Goal: Information Seeking & Learning: Find contact information

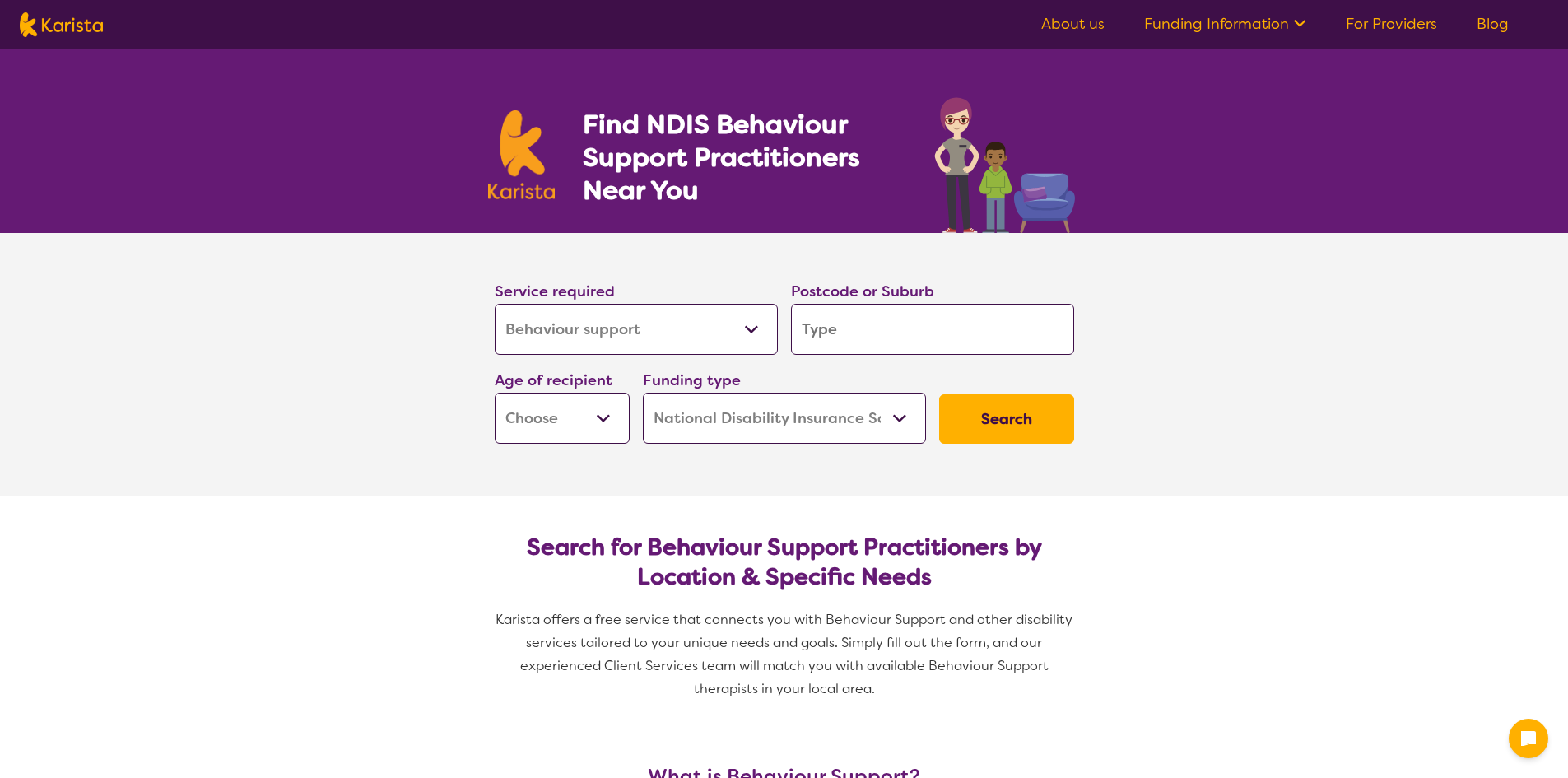
select select "Behaviour support"
select select "NDIS"
select select "Behaviour support"
select select "NDIS"
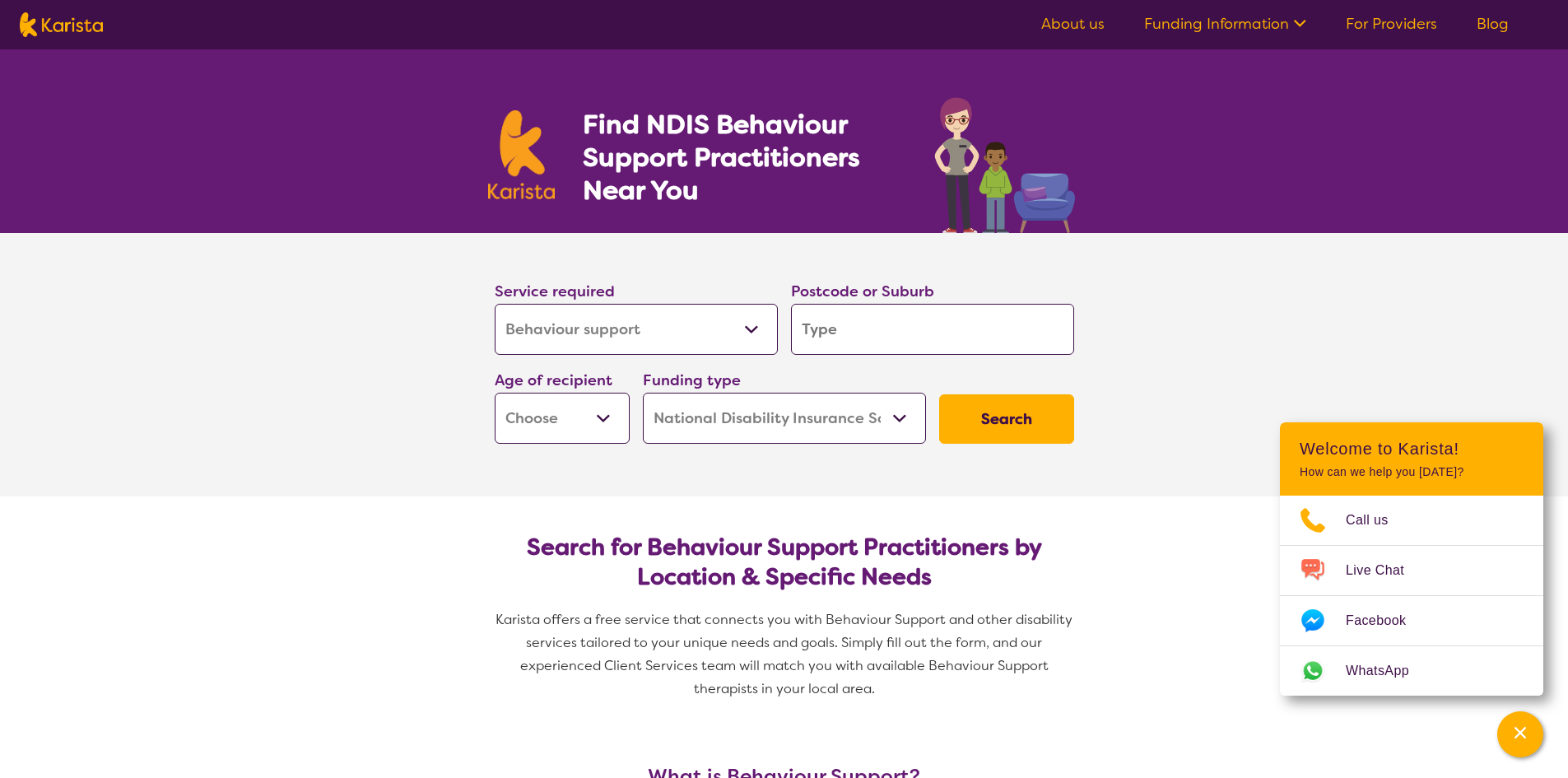
click at [950, 332] on input "search" at bounding box center [933, 329] width 283 height 51
type input "4"
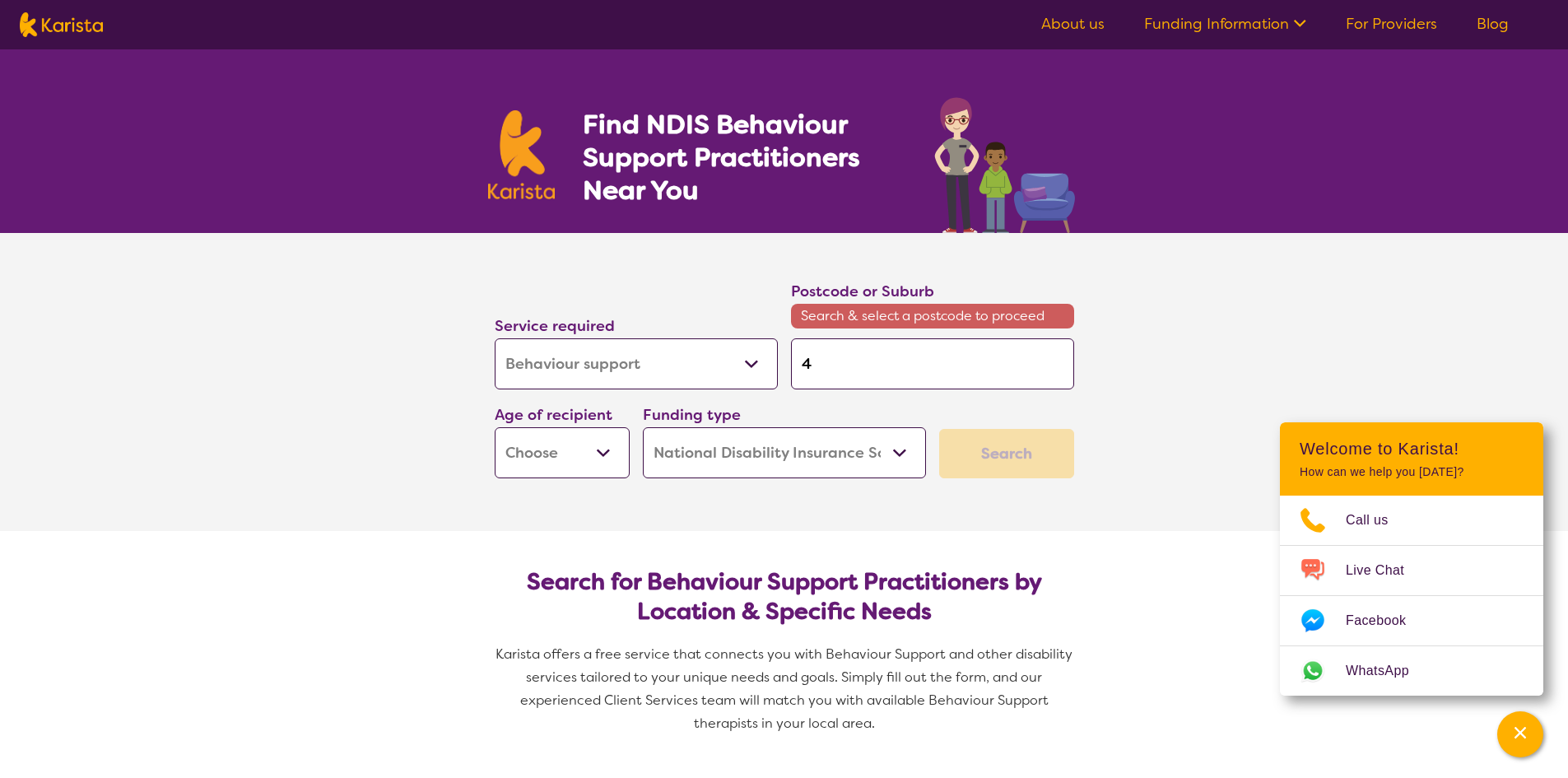
type input "42"
type input "420"
type input "4209"
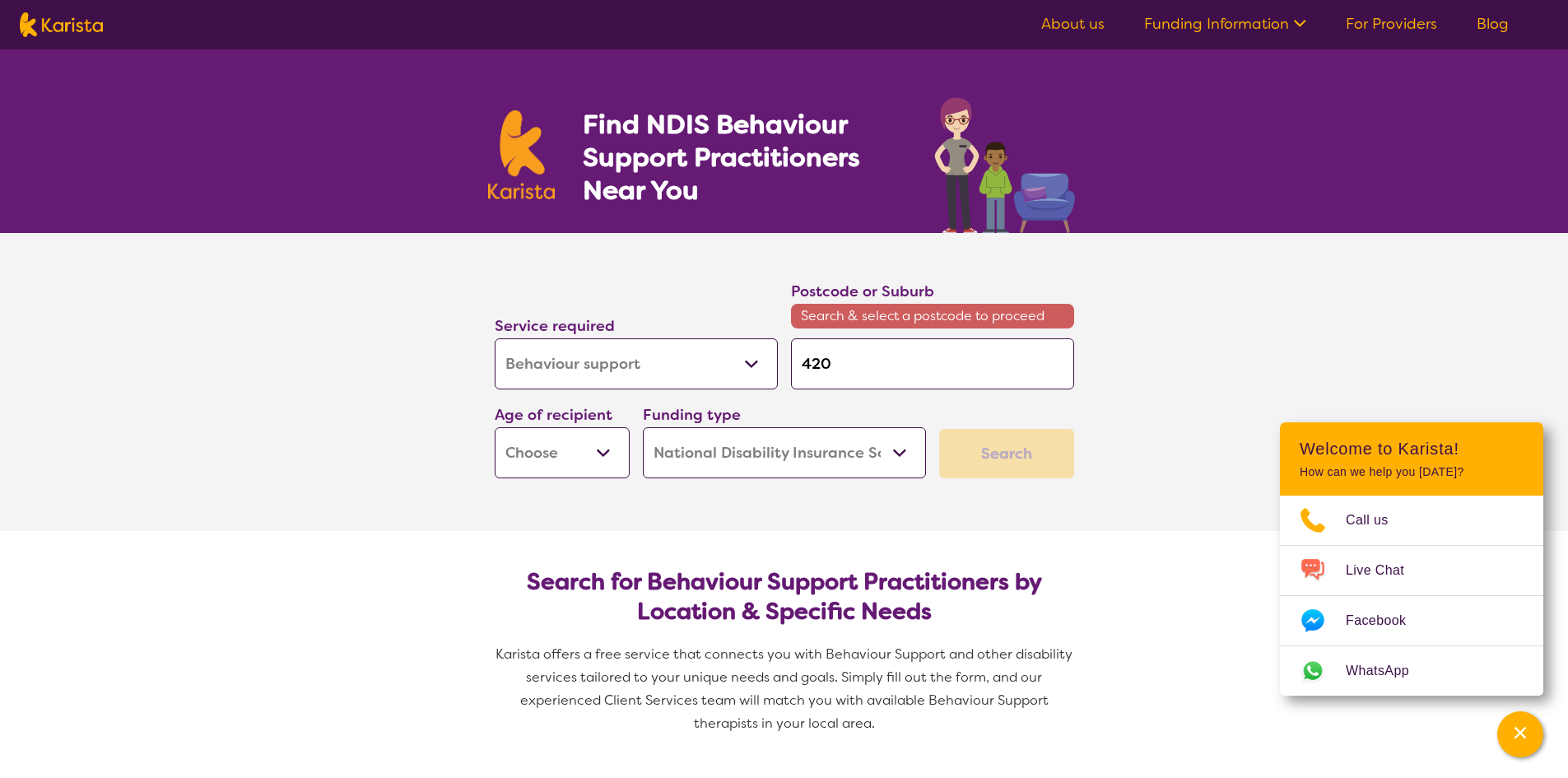
type input "4209"
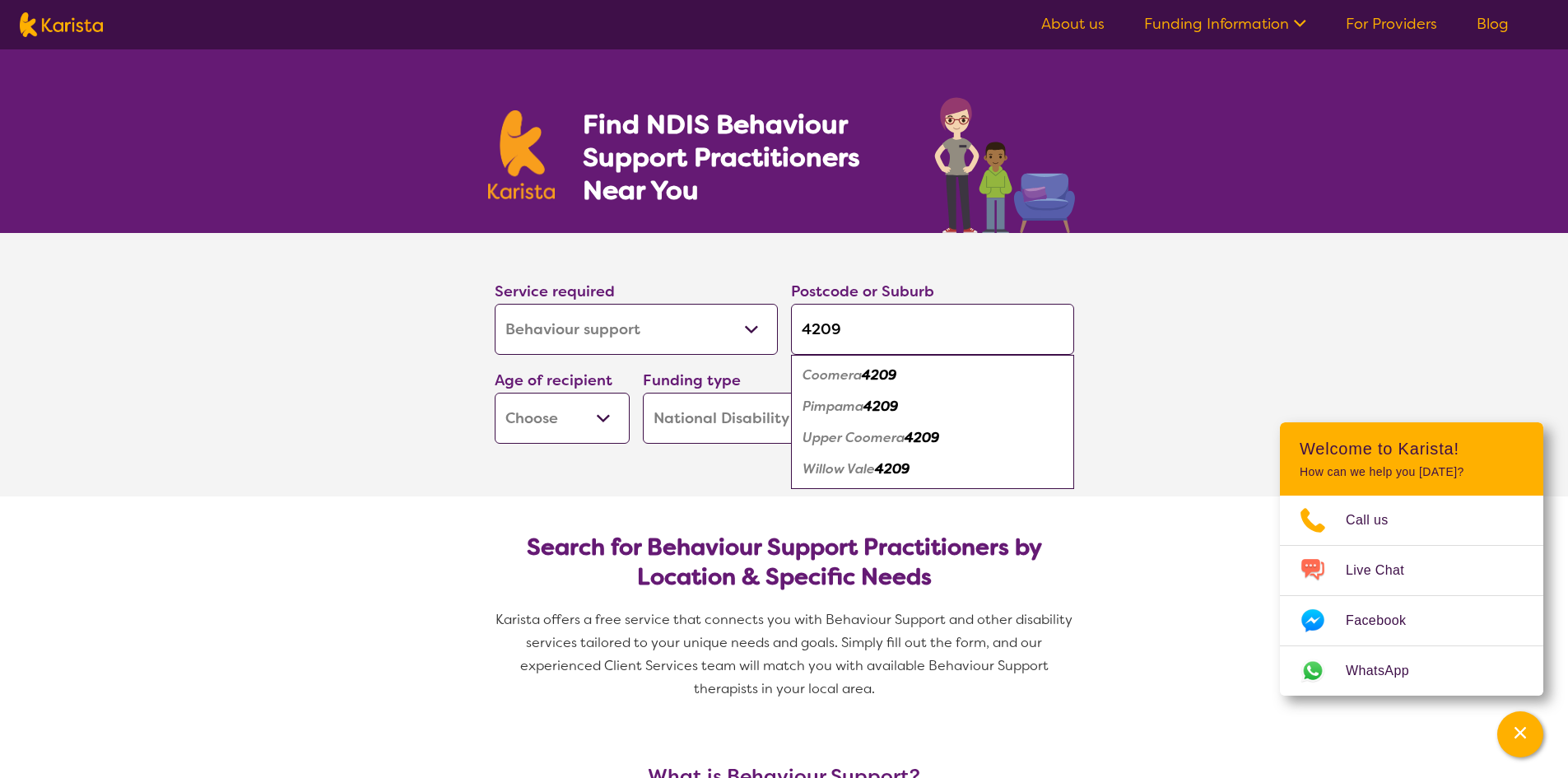
type input "4209"
click at [918, 440] on em "4209" at bounding box center [922, 437] width 35 height 17
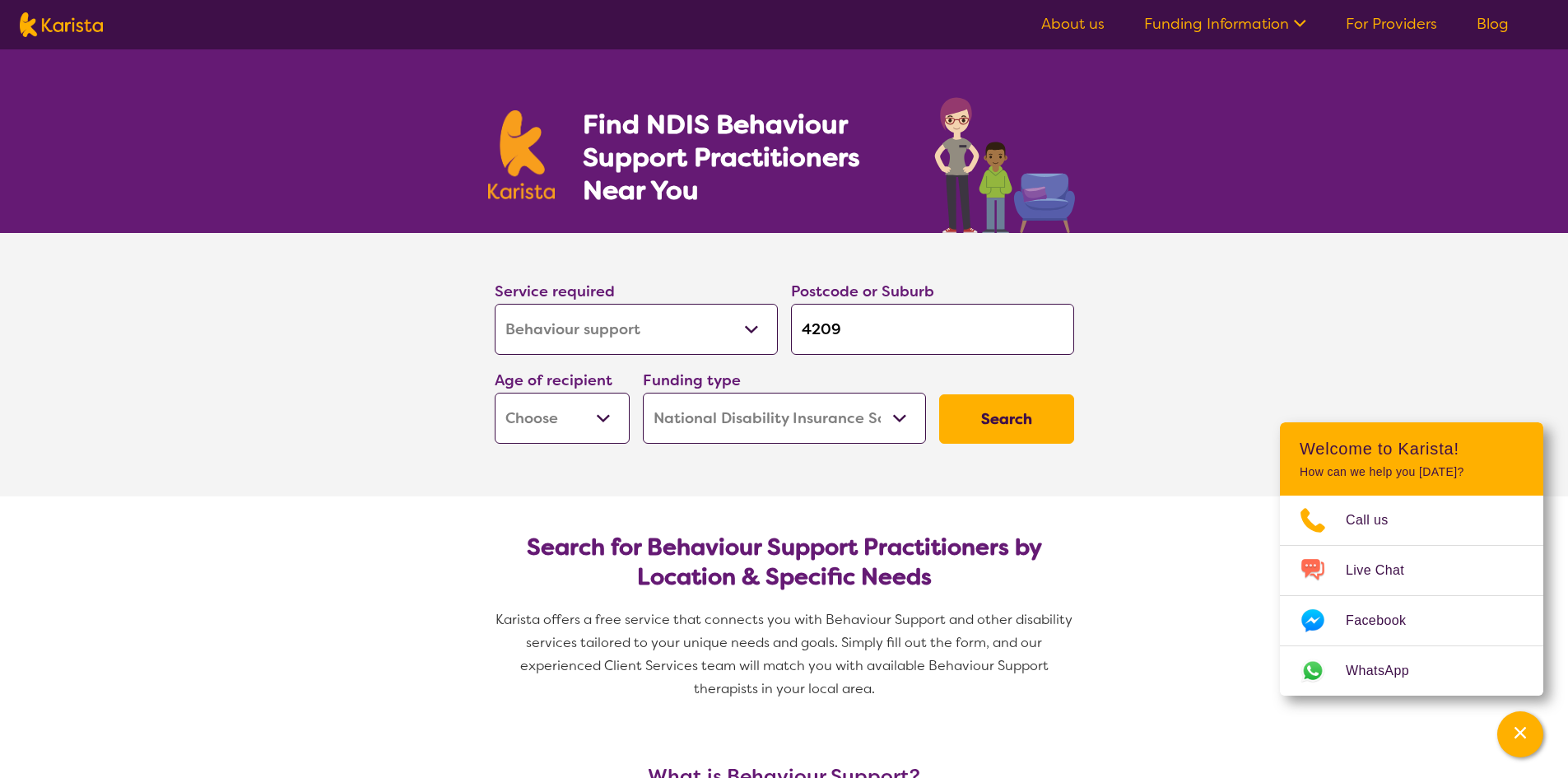
click at [595, 428] on select "Early Childhood - 0 to 9 Child - 10 to 11 Adolescent - 12 to 17 Adult - 18 to 6…" at bounding box center [562, 418] width 135 height 51
select select "EC"
click at [495, 393] on select "Early Childhood - 0 to 9 Child - 10 to 11 Adolescent - 12 to 17 Adult - 18 to 6…" at bounding box center [562, 418] width 135 height 51
select select "EC"
click at [849, 424] on select "Home Care Package (HCP) National Disability Insurance Scheme (NDIS) I don't know" at bounding box center [785, 418] width 283 height 51
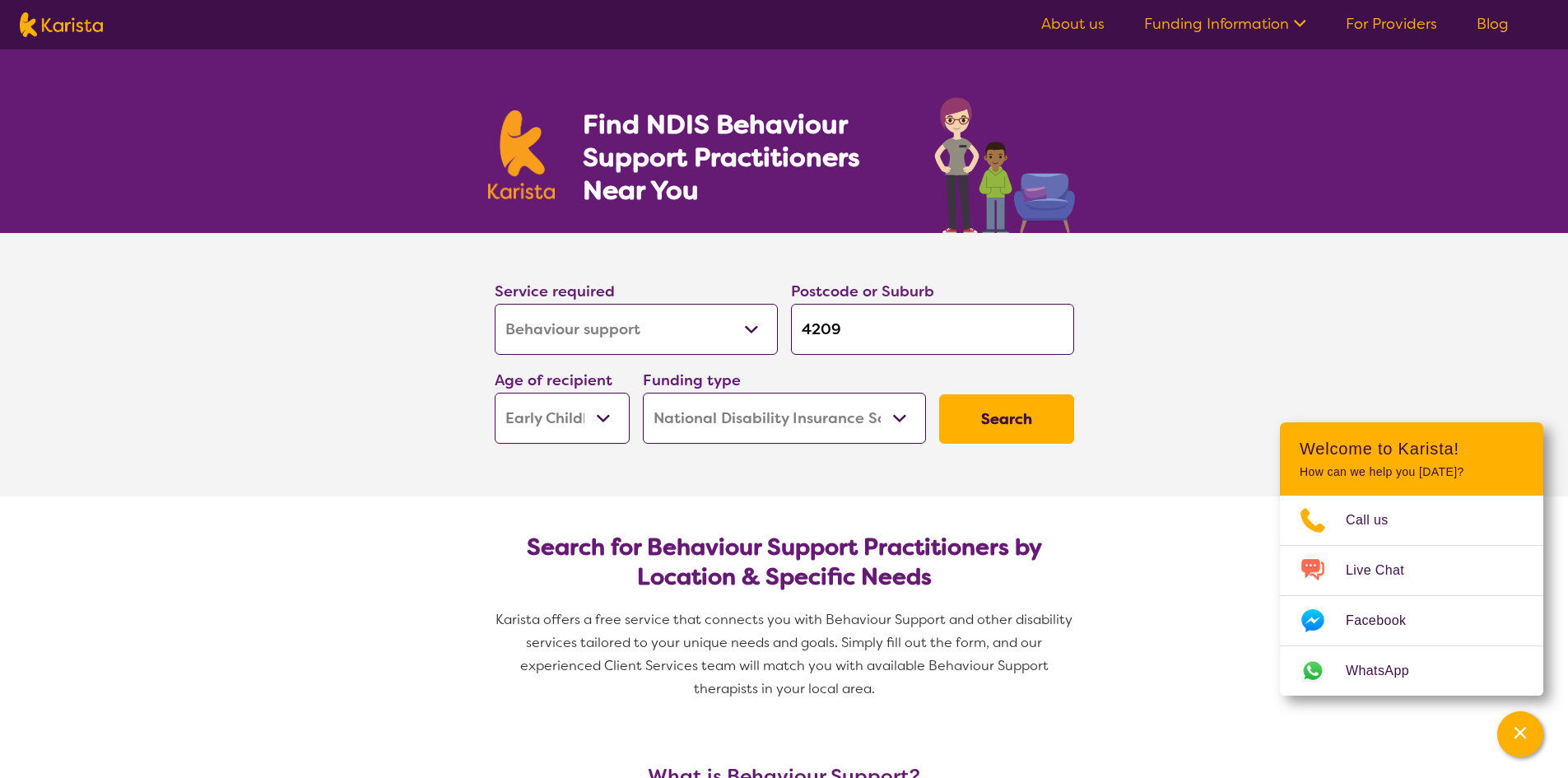
click at [849, 424] on select "Home Care Package (HCP) National Disability Insurance Scheme (NDIS) I don't know" at bounding box center [785, 418] width 283 height 51
click at [554, 428] on select "Early Childhood - 0 to 9 Child - 10 to 11 Adolescent - 12 to 17 Adult - 18 to 6…" at bounding box center [562, 418] width 135 height 51
click at [495, 393] on select "Early Childhood - 0 to 9 Child - 10 to 11 Adolescent - 12 to 17 Adult - 18 to 6…" at bounding box center [562, 418] width 135 height 51
drag, startPoint x: 880, startPoint y: 311, endPoint x: 769, endPoint y: 311, distance: 111.0
click at [769, 311] on div "Service required Allied Health Assistant Assessment ([MEDICAL_DATA] or [MEDICAL…" at bounding box center [784, 361] width 592 height 178
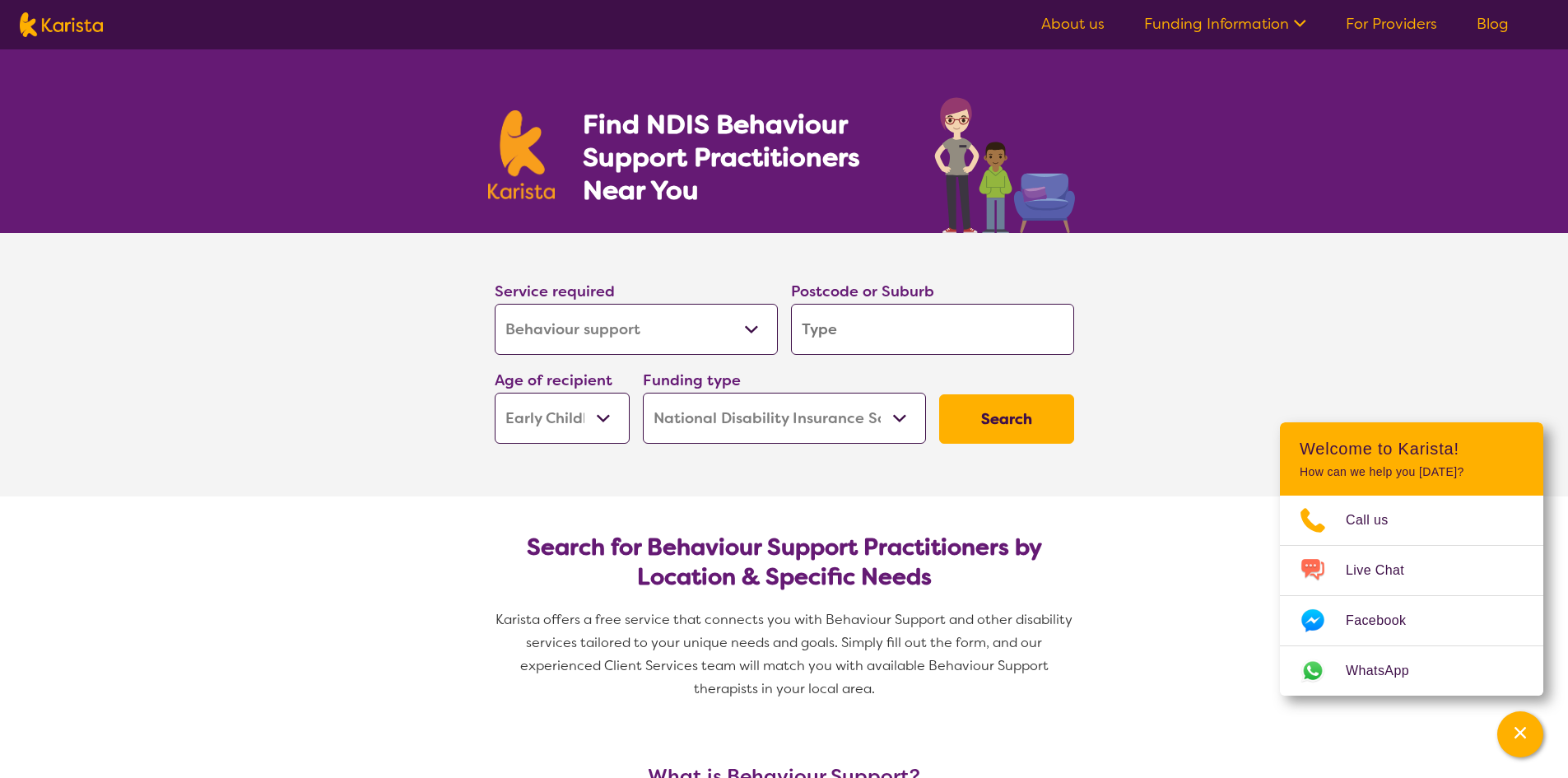
type input "4"
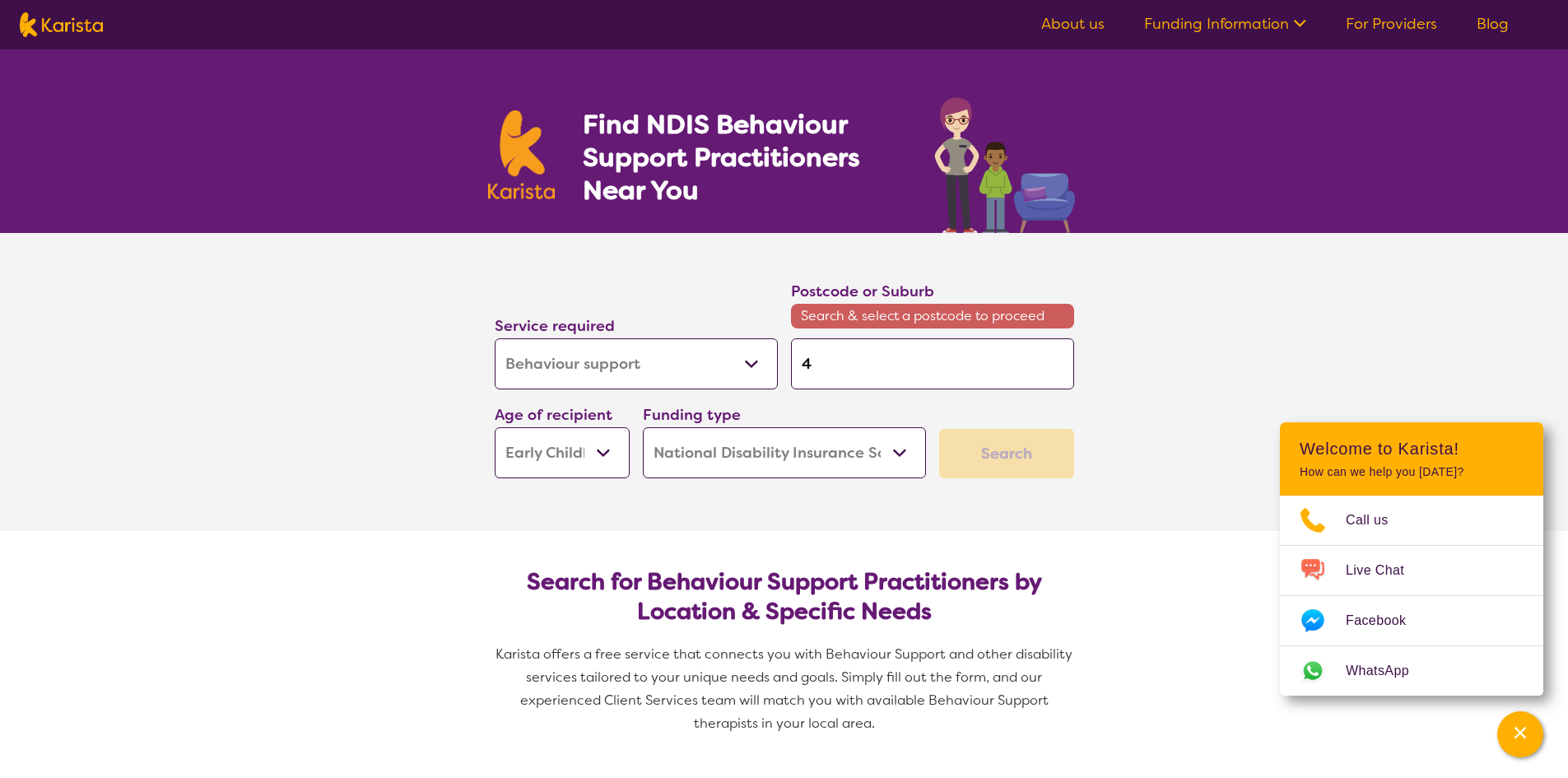
type input "41"
type input "410"
type input "4108"
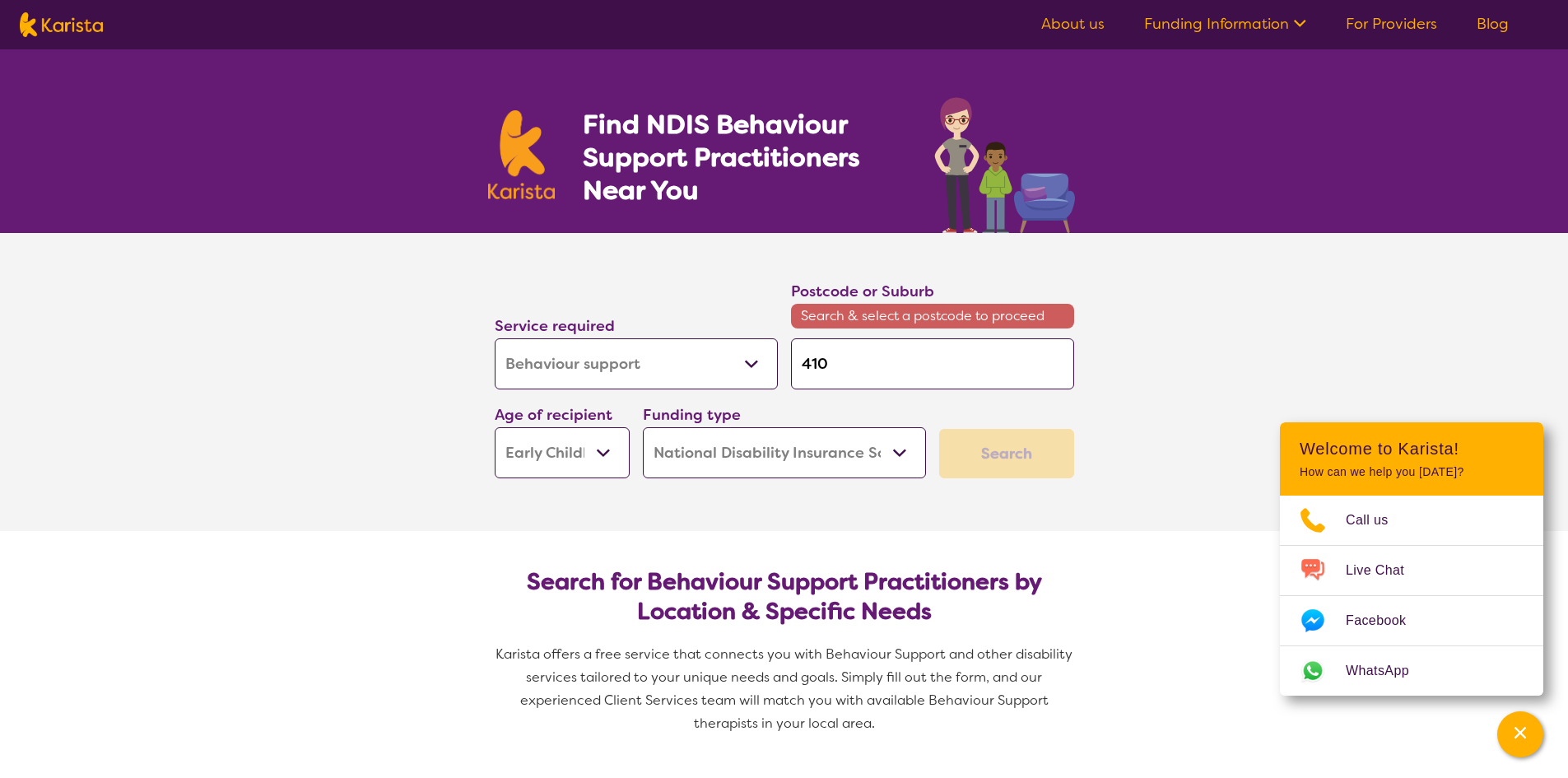
type input "4108"
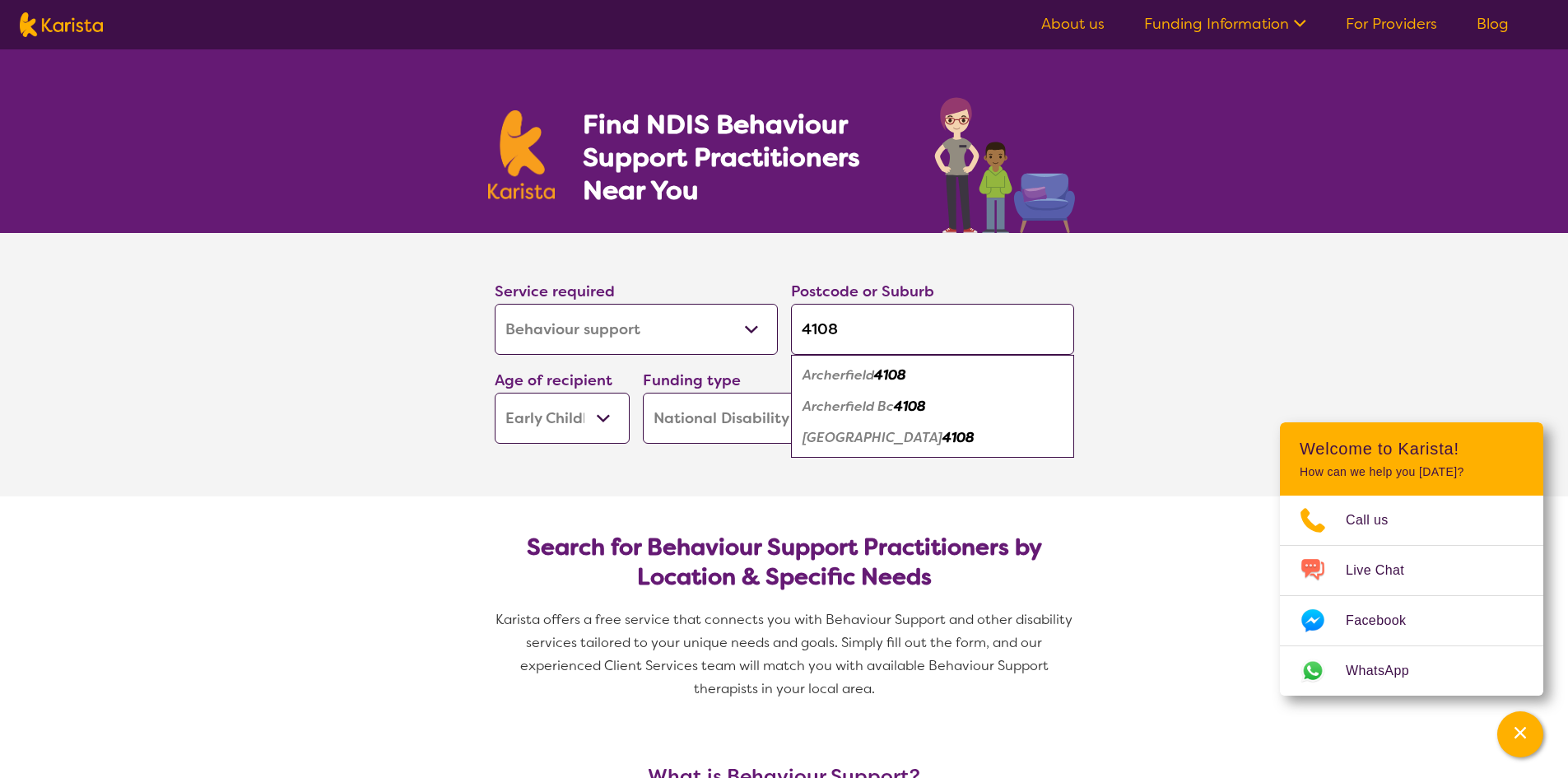
type input "4108"
click at [943, 432] on em "4108" at bounding box center [959, 437] width 32 height 17
click at [609, 424] on select "Early Childhood - 0 to 9 Child - 10 to 11 Adolescent - 12 to 17 Adult - 18 to 6…" at bounding box center [562, 418] width 135 height 51
click at [609, 423] on select "Early Childhood - 0 to 9 Child - 10 to 11 Adolescent - 12 to 17 Adult - 18 to 6…" at bounding box center [562, 418] width 135 height 51
click at [1012, 427] on button "Search" at bounding box center [1006, 419] width 135 height 50
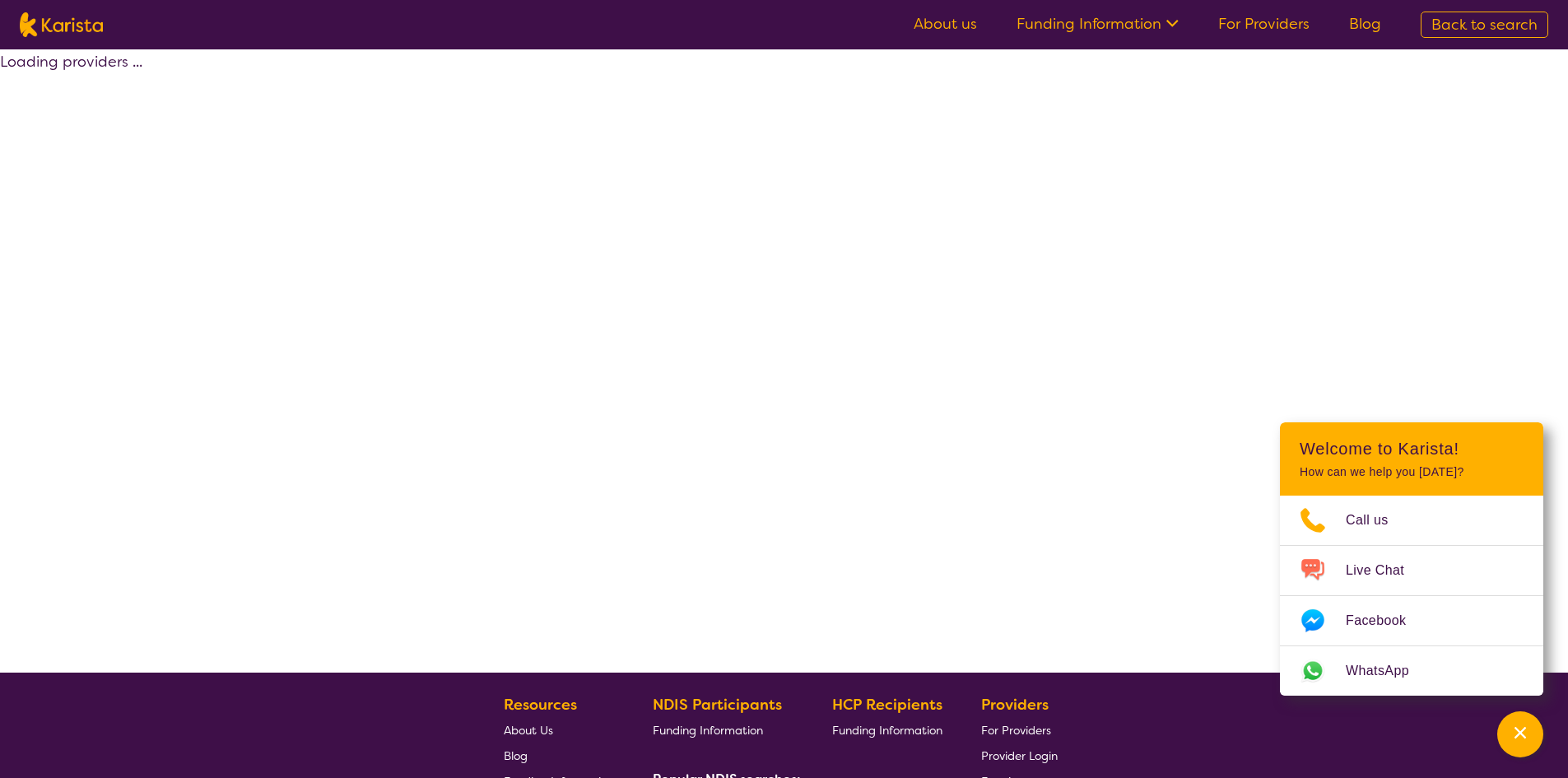
select select "by_score"
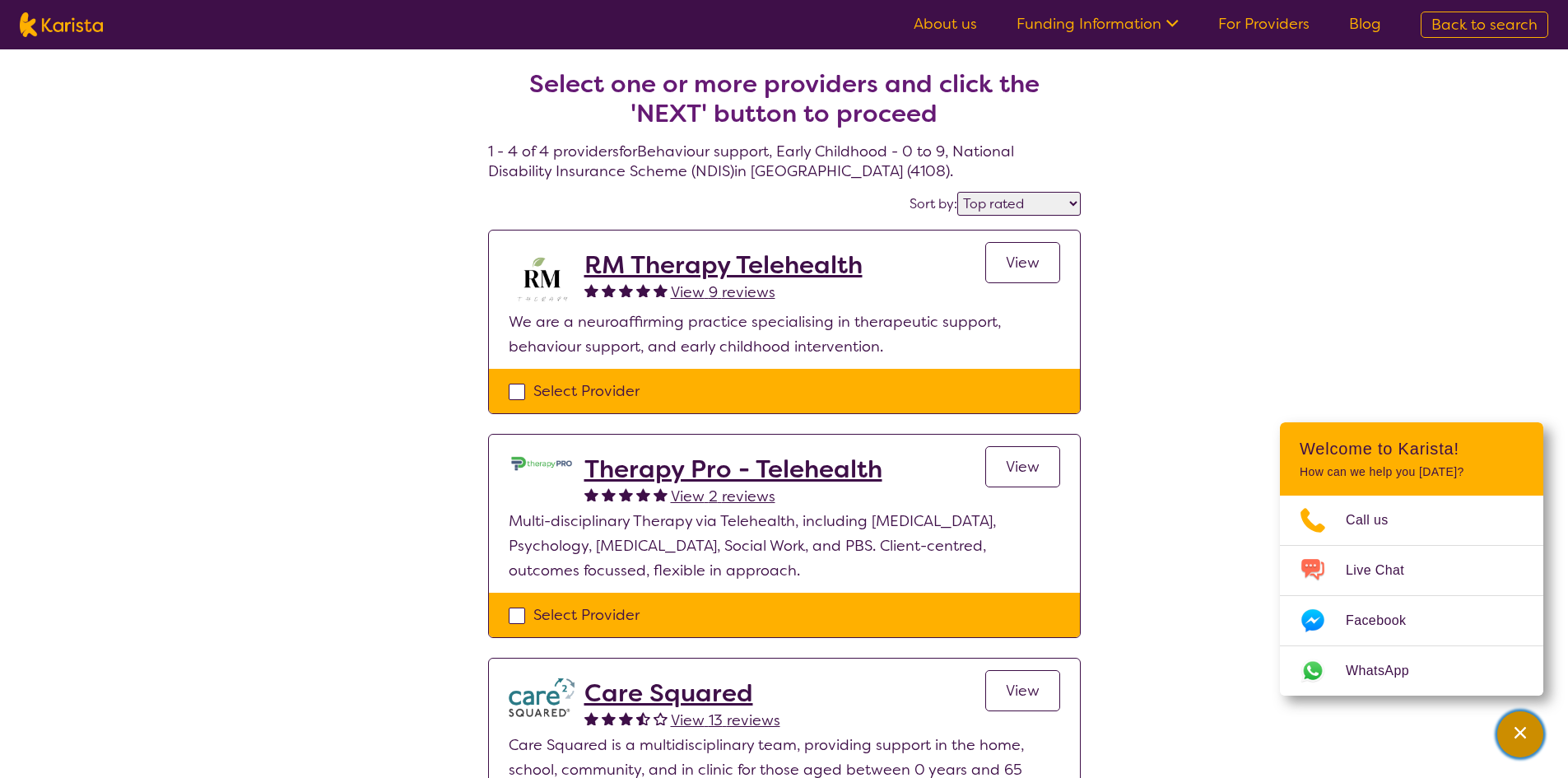
click at [1507, 735] on div "Channel Menu" at bounding box center [1520, 734] width 33 height 36
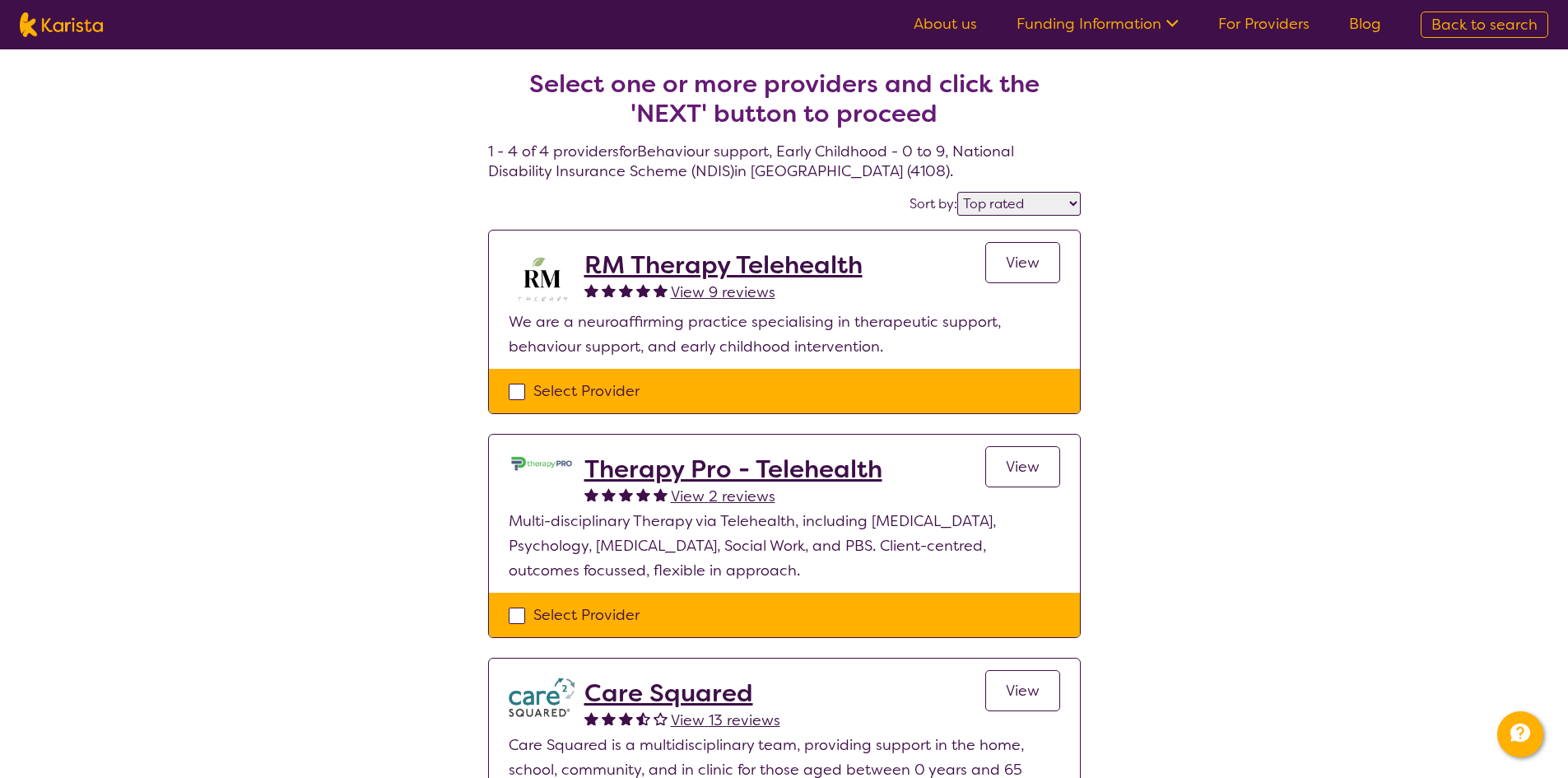
drag, startPoint x: 738, startPoint y: 270, endPoint x: 1318, endPoint y: 326, distance: 582.7
click at [1318, 326] on div "Select one or more providers and click the 'NEXT' button to proceed 1 - 4 of 4 …" at bounding box center [784, 590] width 1568 height 1082
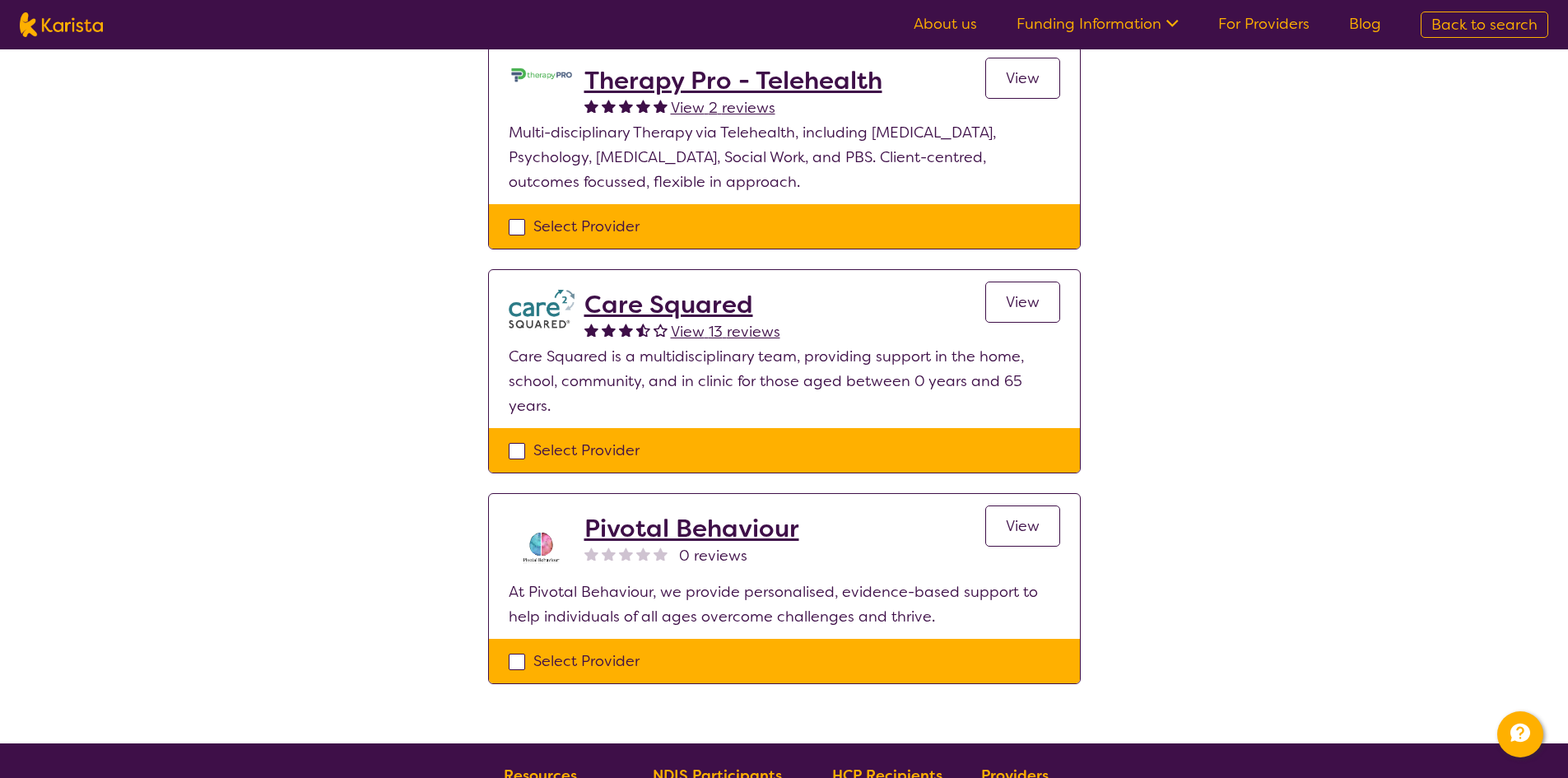
scroll to position [329, 0]
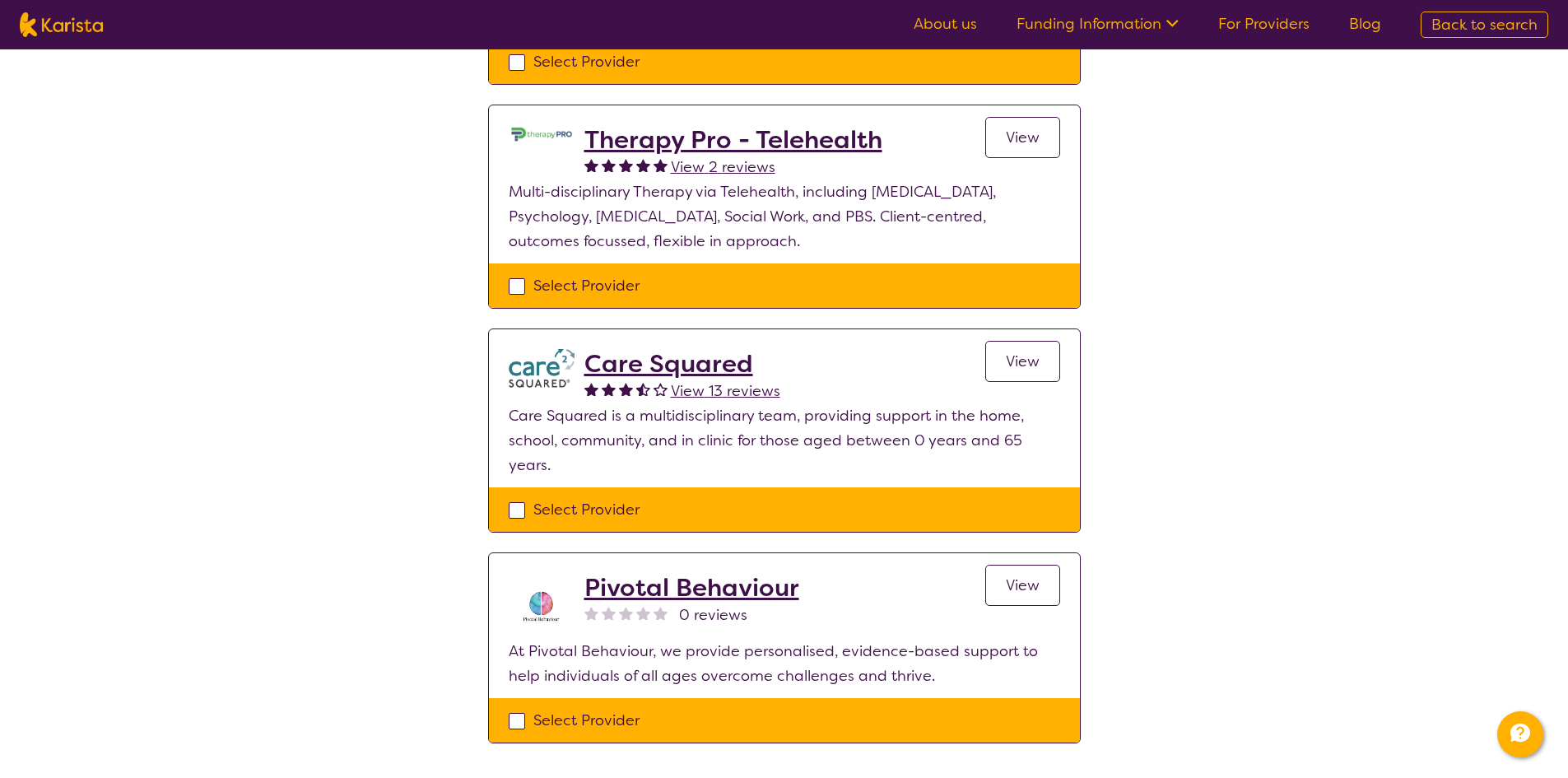
click at [1038, 352] on span "View" at bounding box center [1023, 361] width 34 height 20
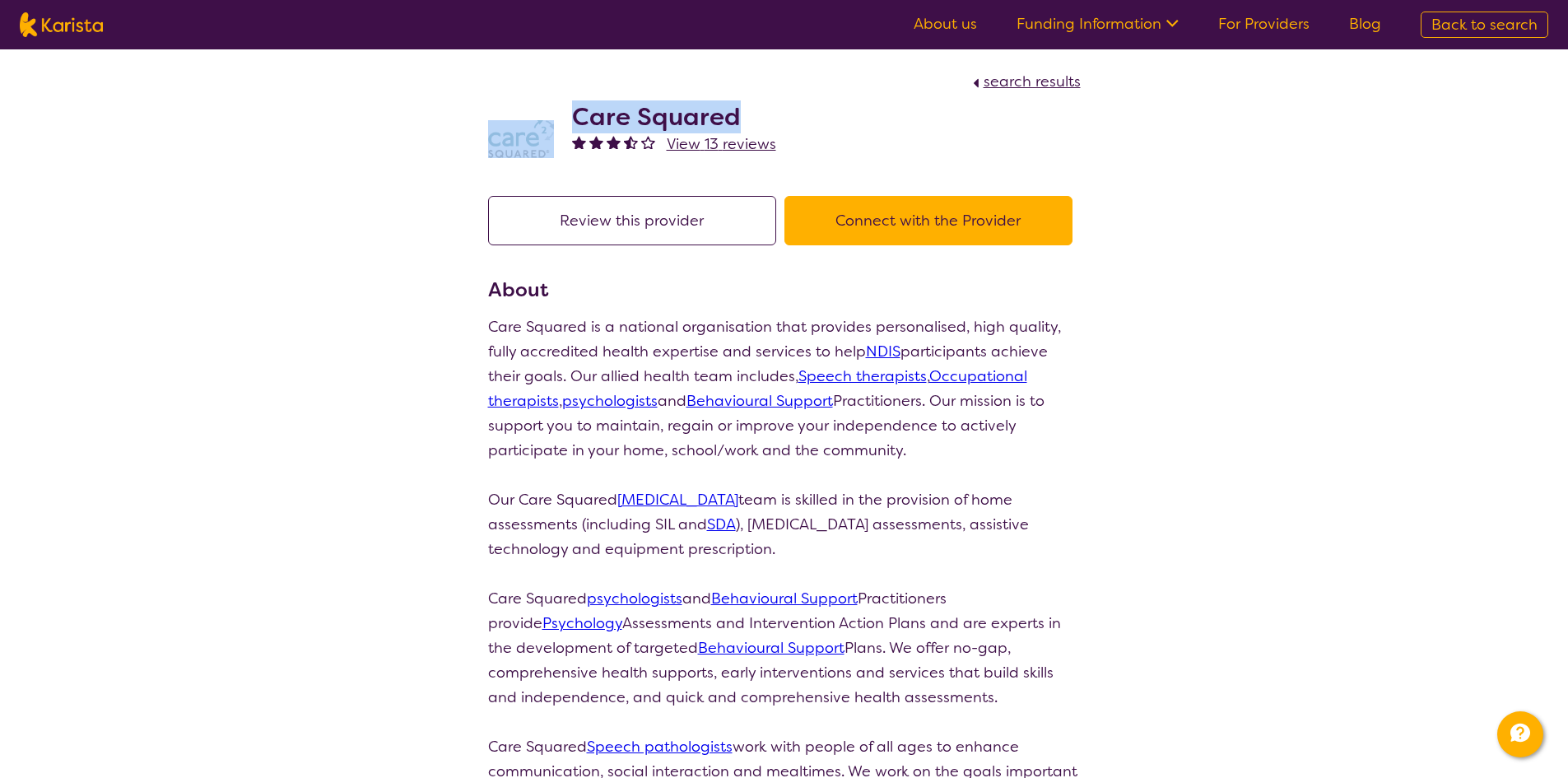
drag, startPoint x: 754, startPoint y: 106, endPoint x: 562, endPoint y: 124, distance: 192.8
click at [562, 124] on div "Care Squared View 13 reviews" at bounding box center [784, 135] width 592 height 83
copy div "Care Squared"
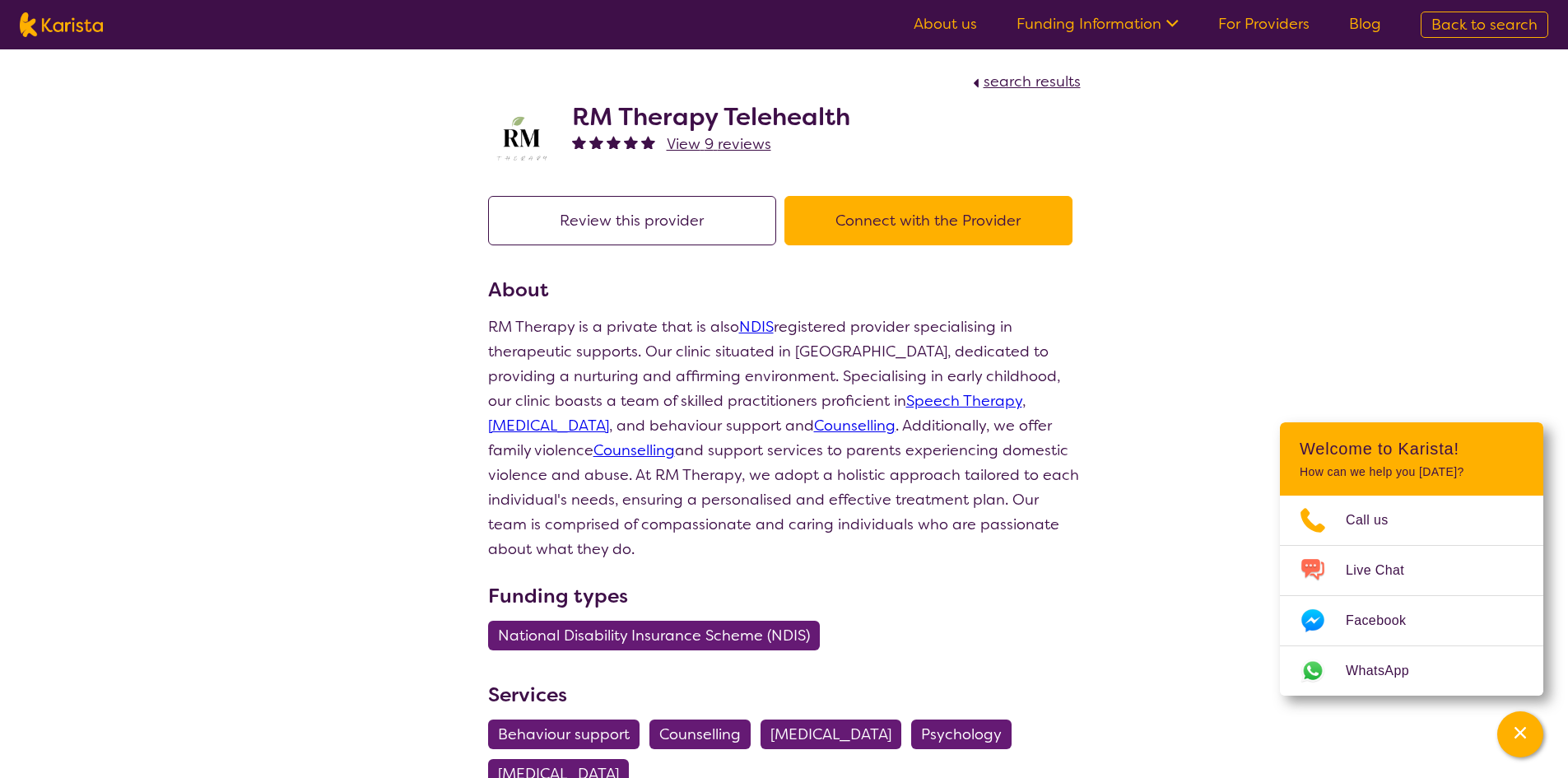
click at [846, 226] on button "Connect with the Provider" at bounding box center [929, 220] width 288 height 50
drag, startPoint x: 571, startPoint y: 114, endPoint x: 921, endPoint y: 127, distance: 350.2
click at [921, 127] on div "RM Therapy Telehealth View 9 reviews" at bounding box center [784, 135] width 592 height 83
